Goal: Task Accomplishment & Management: Use online tool/utility

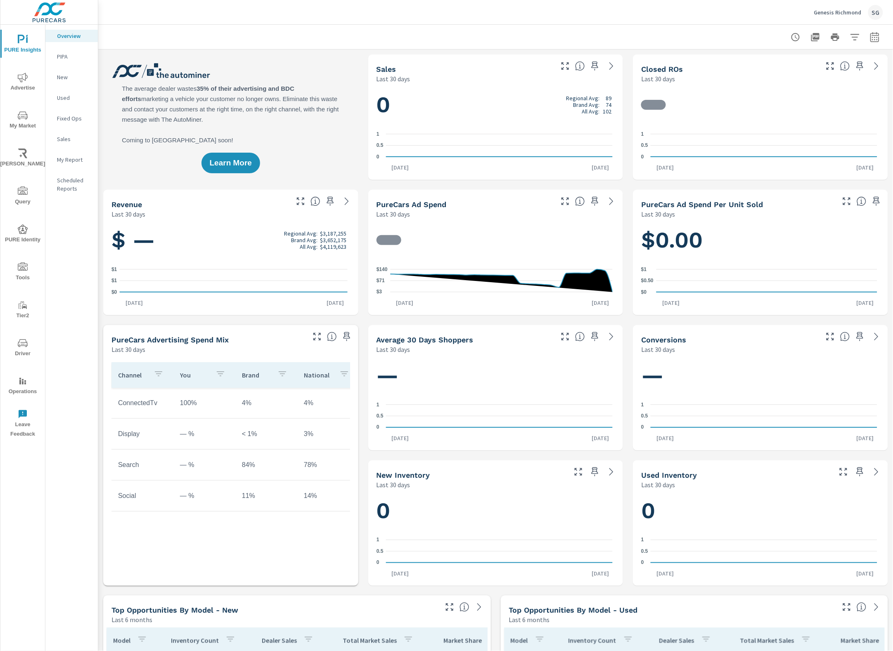
click at [19, 340] on icon "nav menu" at bounding box center [23, 343] width 10 height 10
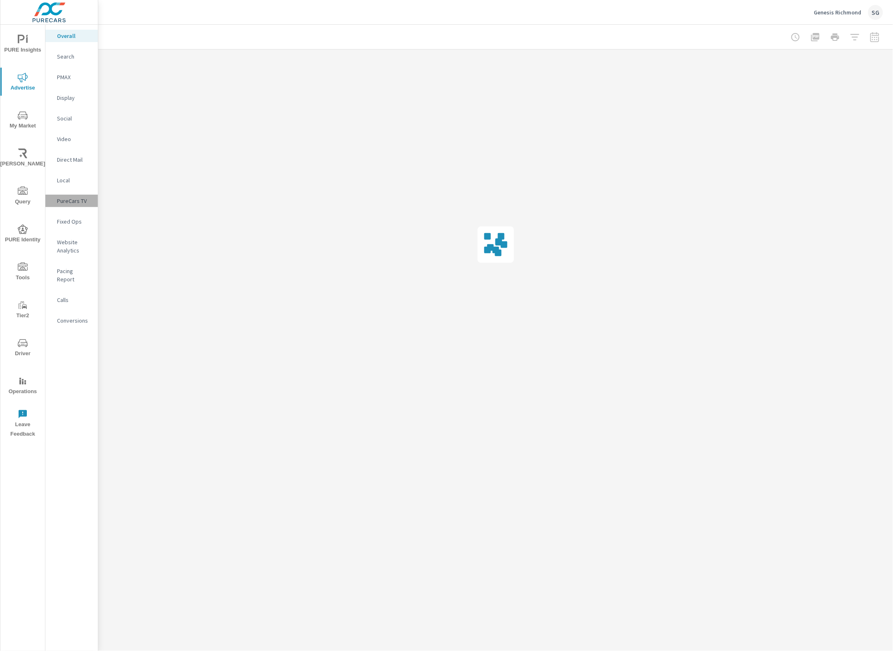
click at [76, 200] on p "PureCars TV" at bounding box center [74, 201] width 34 height 8
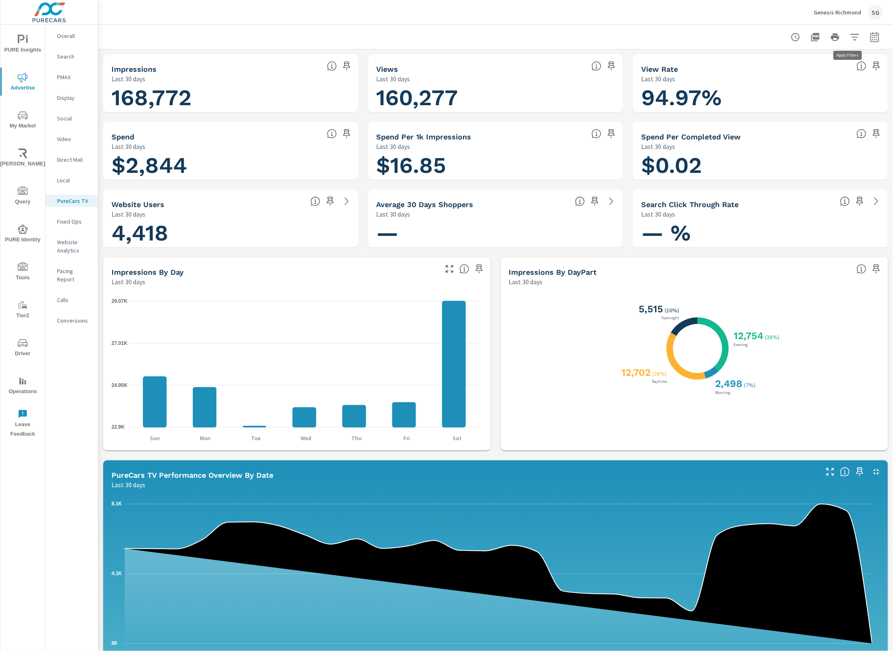
click at [847, 30] on button "button" at bounding box center [854, 37] width 17 height 17
click at [808, 115] on li "Publisher" at bounding box center [792, 119] width 125 height 21
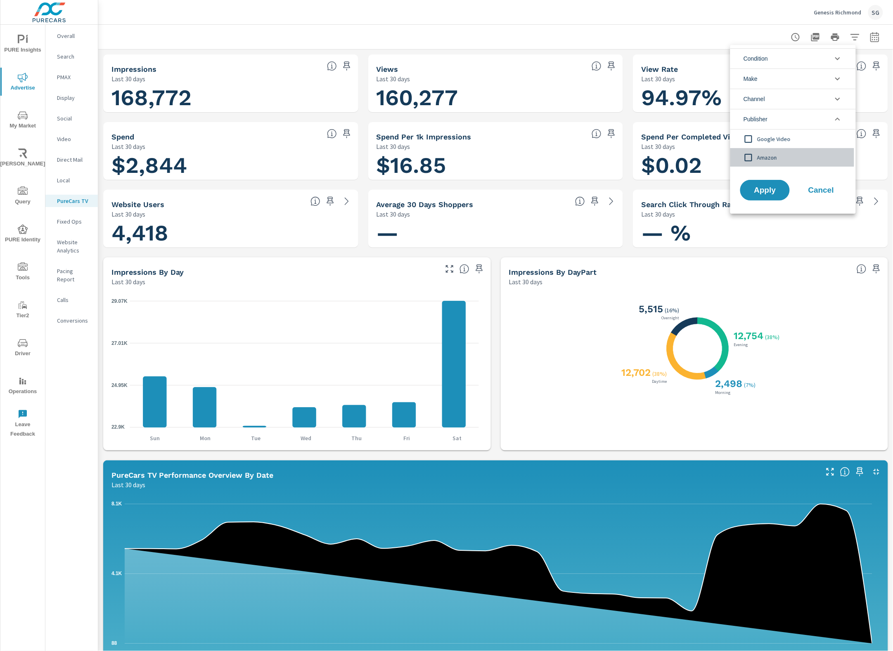
click at [747, 159] on input "filter options" at bounding box center [748, 157] width 17 height 17
drag, startPoint x: 776, startPoint y: 192, endPoint x: 780, endPoint y: 199, distance: 7.4
click at [776, 194] on span "Apply" at bounding box center [765, 191] width 34 height 8
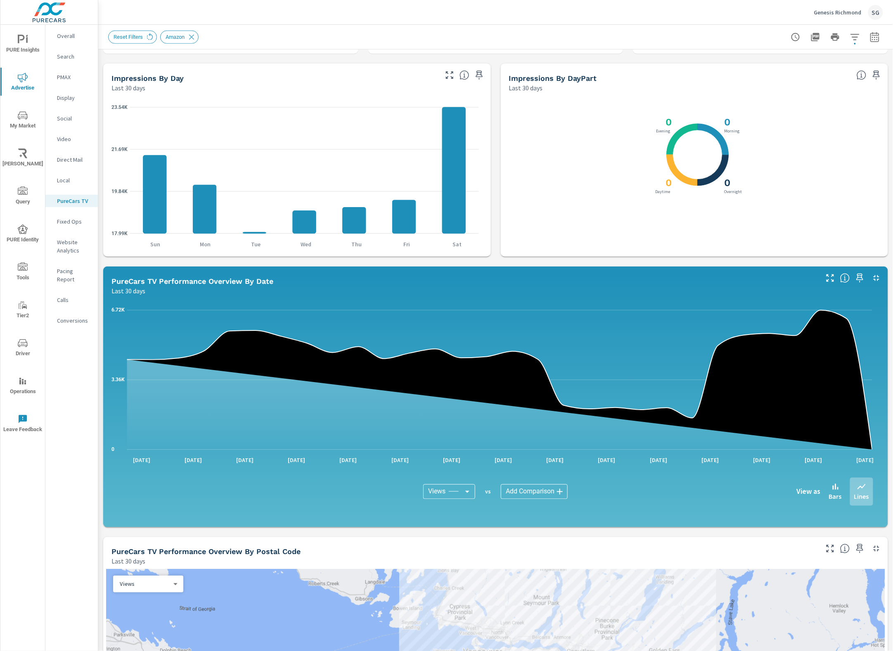
scroll to position [52, 0]
